Goal: Information Seeking & Learning: Find specific fact

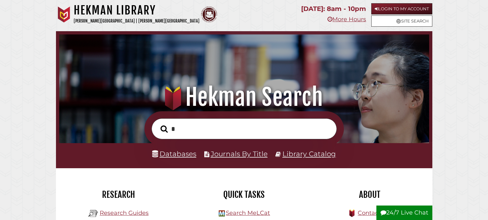
scroll to position [122, 366]
type input "**********"
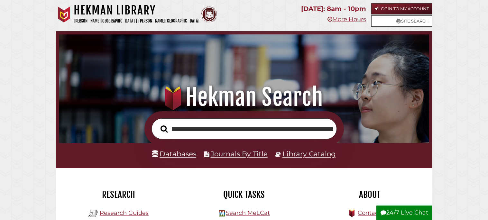
click at [157, 123] on button "Search" at bounding box center [164, 128] width 14 height 11
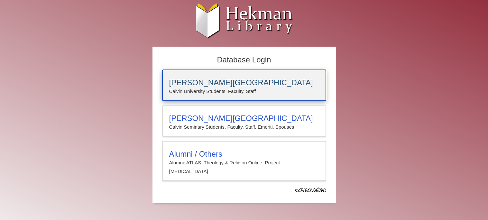
click at [212, 84] on h3 "Calvin University" at bounding box center [244, 82] width 150 height 9
